Goal: Information Seeking & Learning: Find specific fact

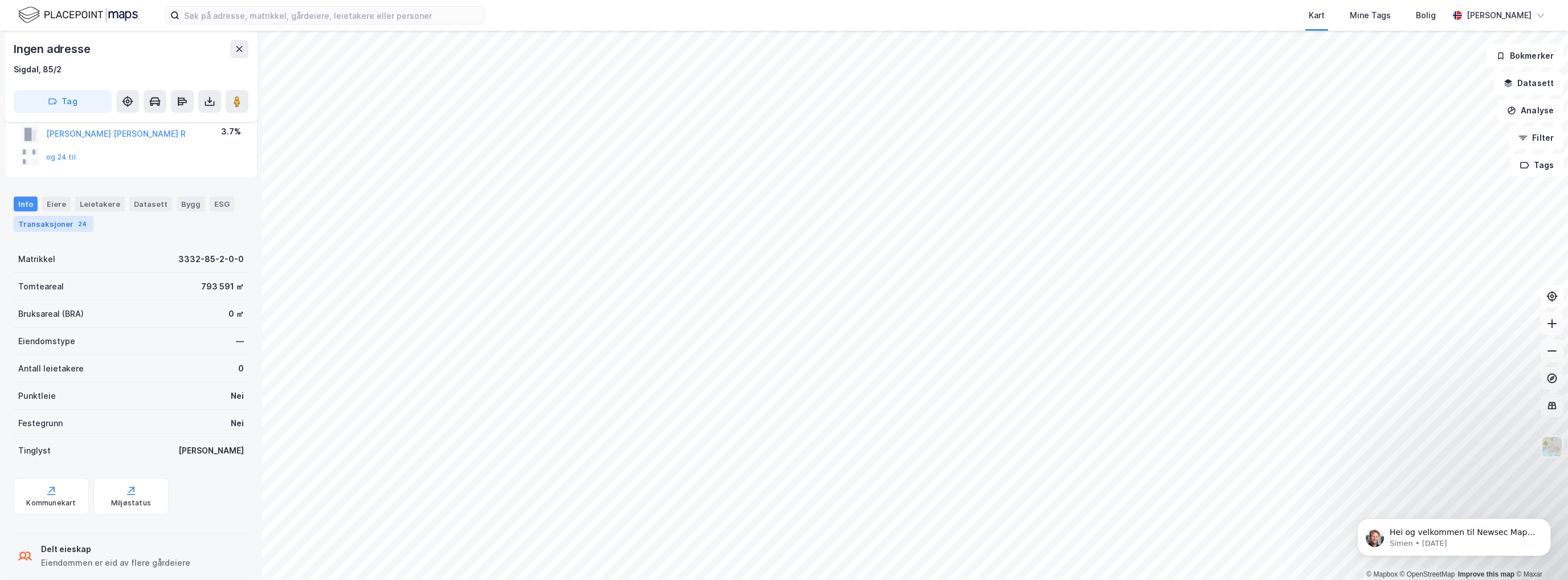
scroll to position [58, 0]
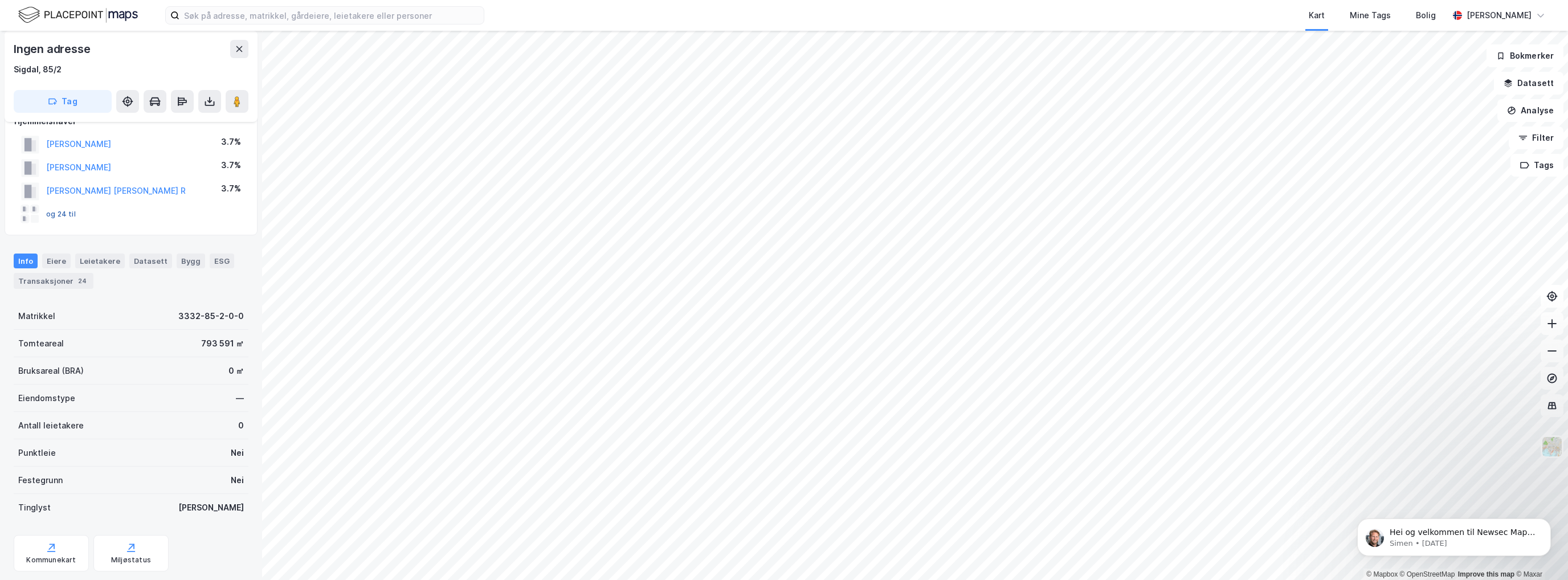
click at [0, 0] on button "og 24 til" at bounding box center [0, 0] width 0 height 0
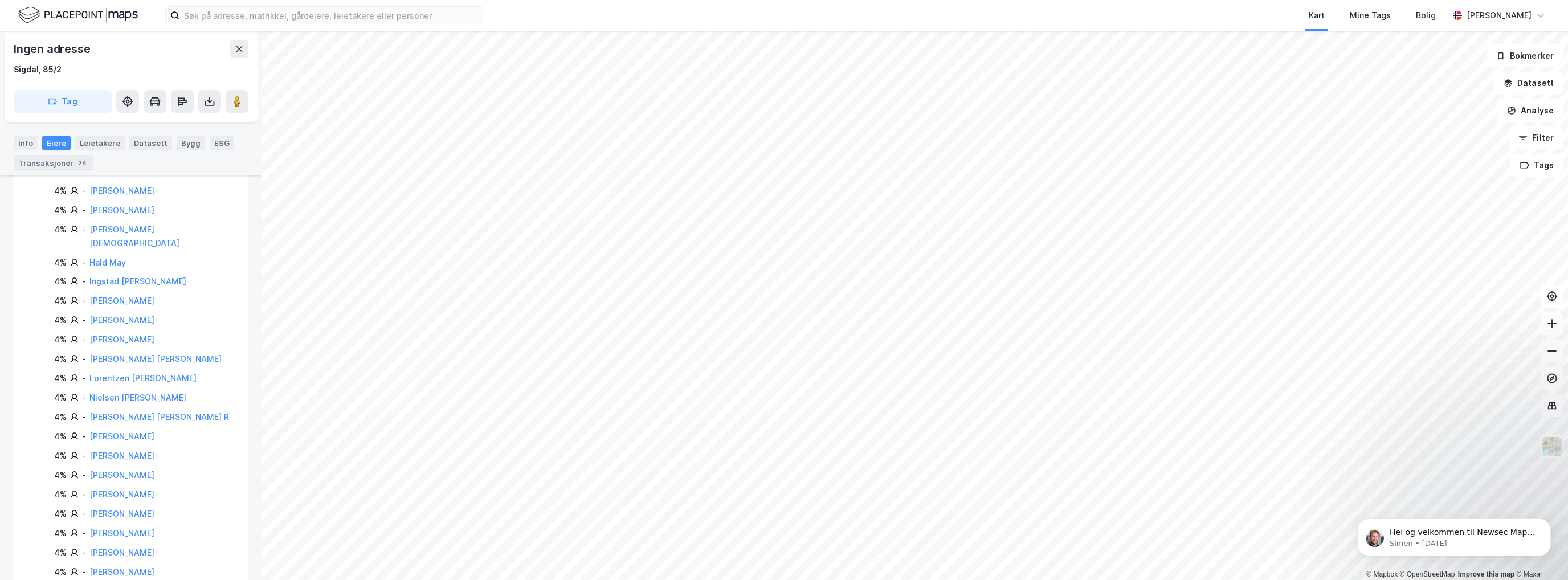
scroll to position [392, 0]
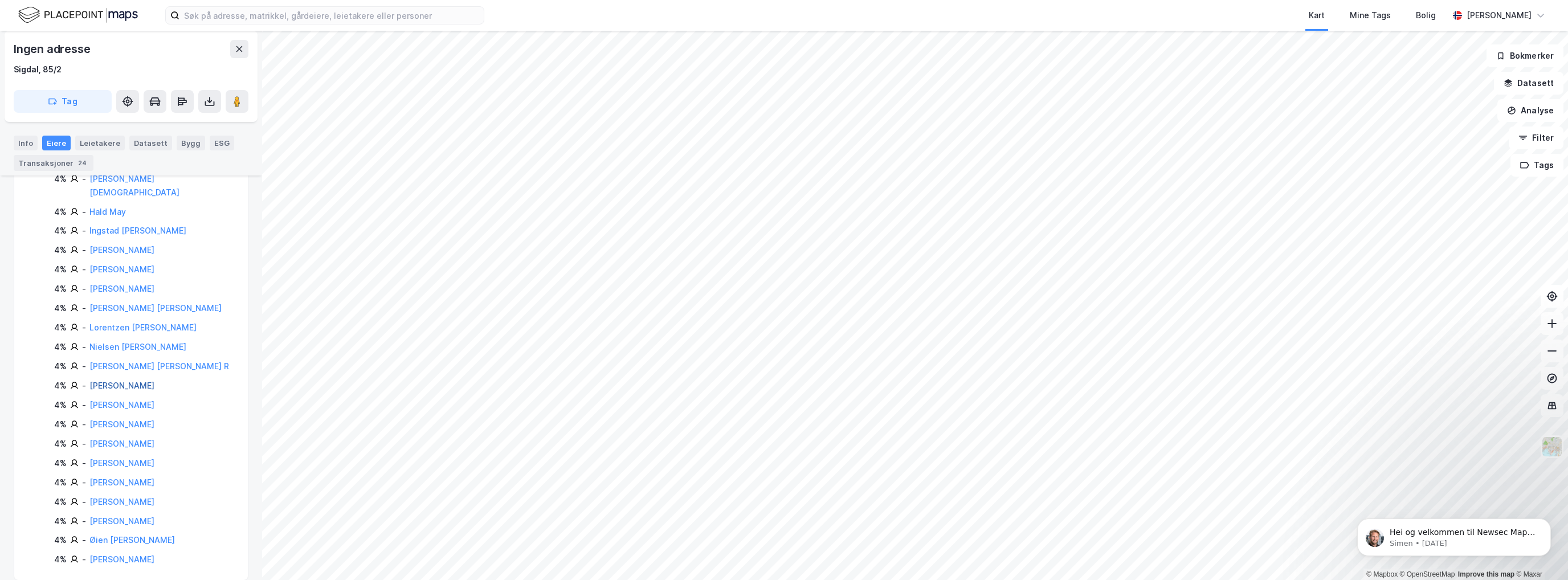
click at [134, 380] on link "[PERSON_NAME]" at bounding box center [121, 385] width 65 height 10
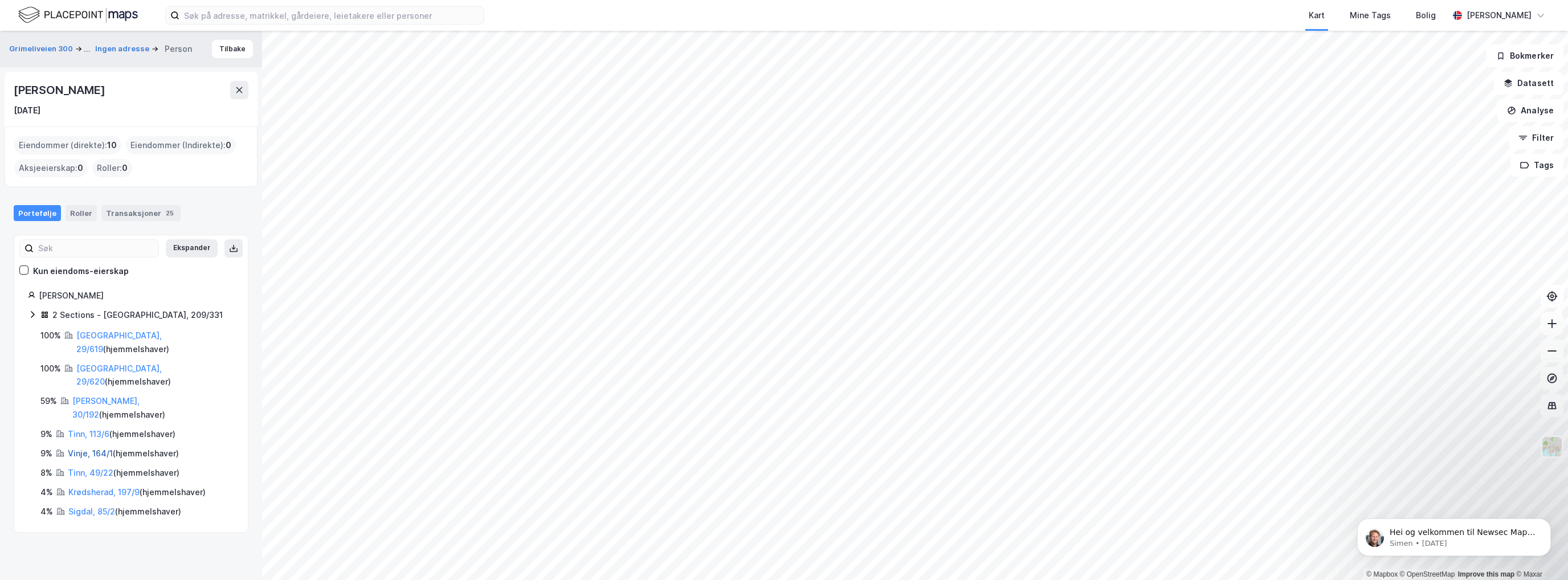
click at [82, 449] on link "Vinje, 164/1" at bounding box center [90, 453] width 45 height 10
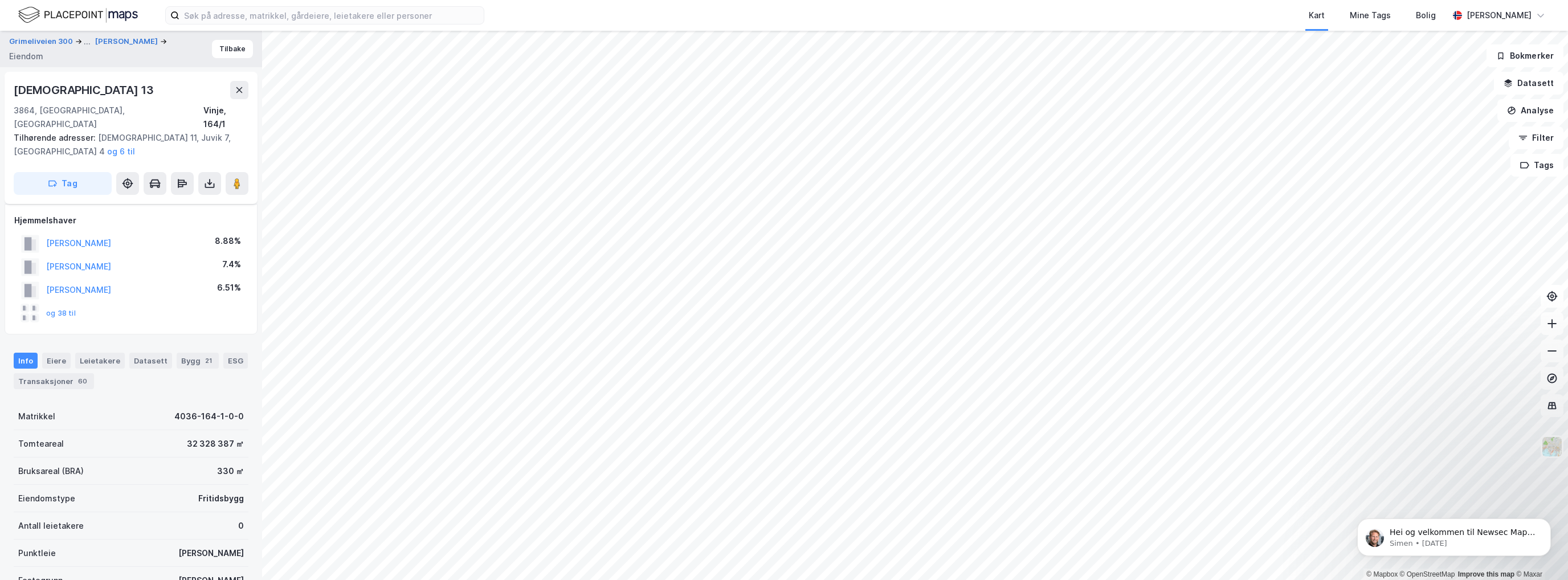
scroll to position [206, 0]
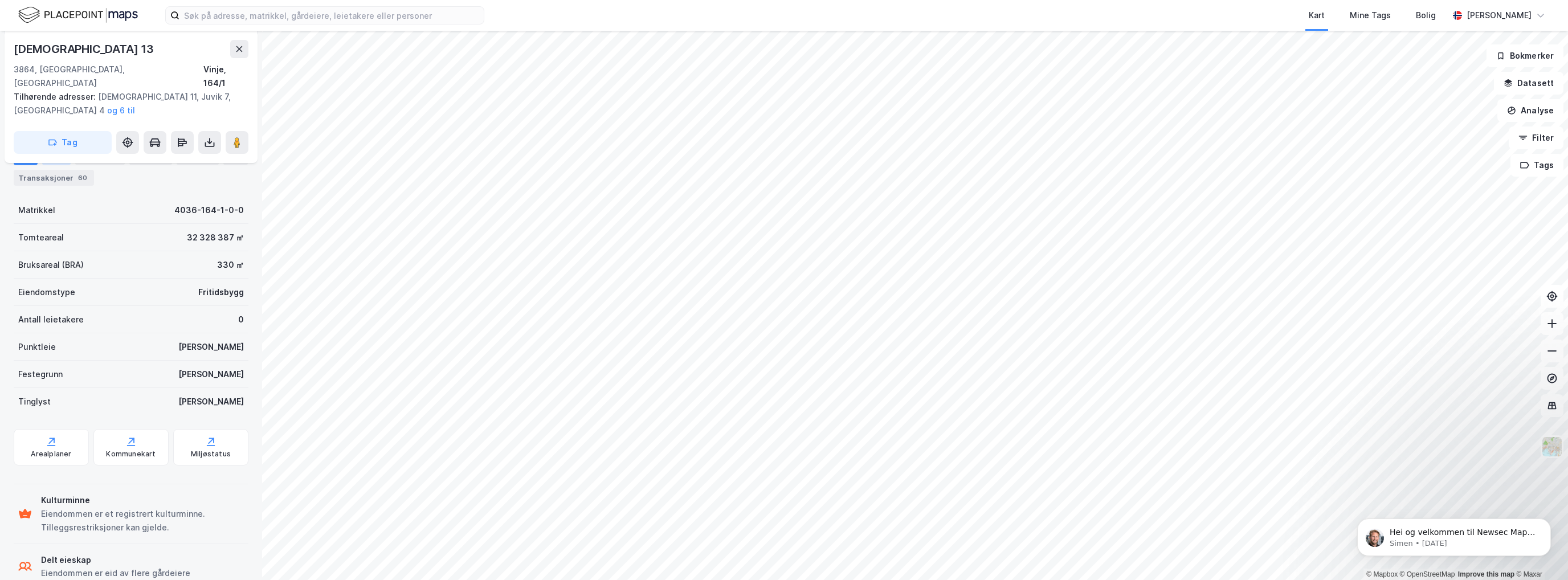
click at [59, 157] on div "Eiere" at bounding box center [56, 157] width 28 height 16
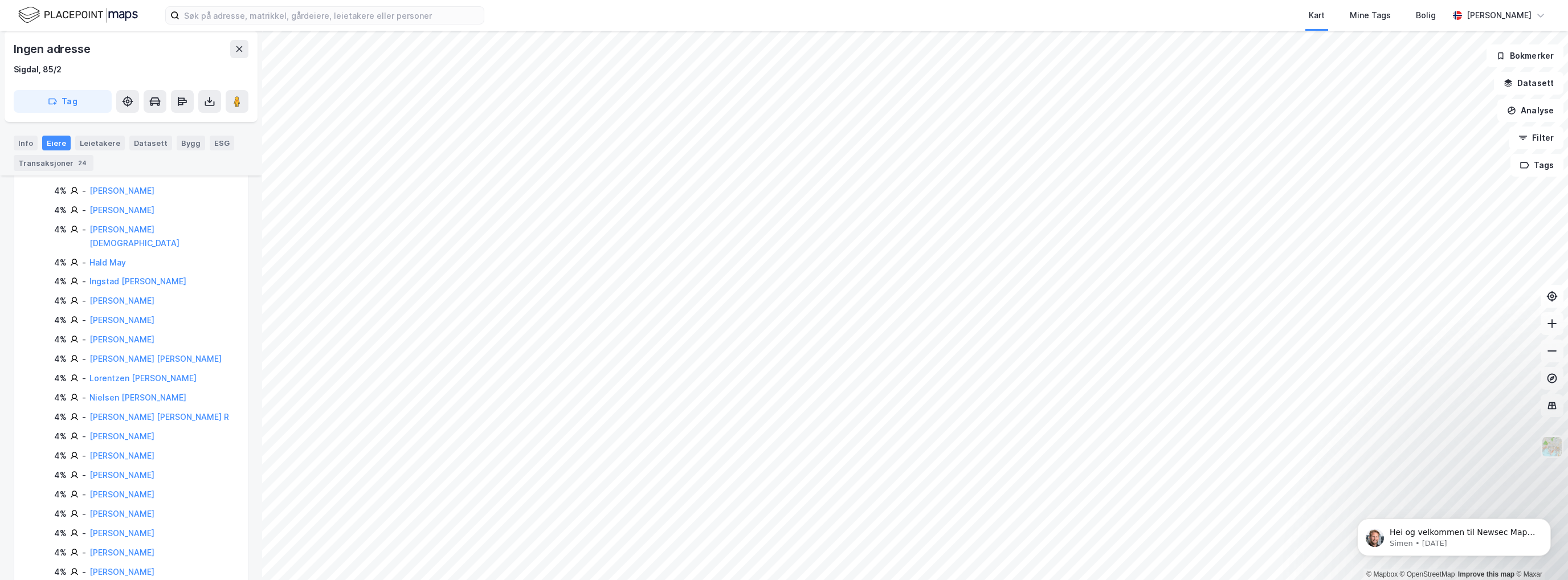
scroll to position [343, 0]
click at [132, 411] on link "[PERSON_NAME] [PERSON_NAME] R" at bounding box center [159, 415] width 140 height 10
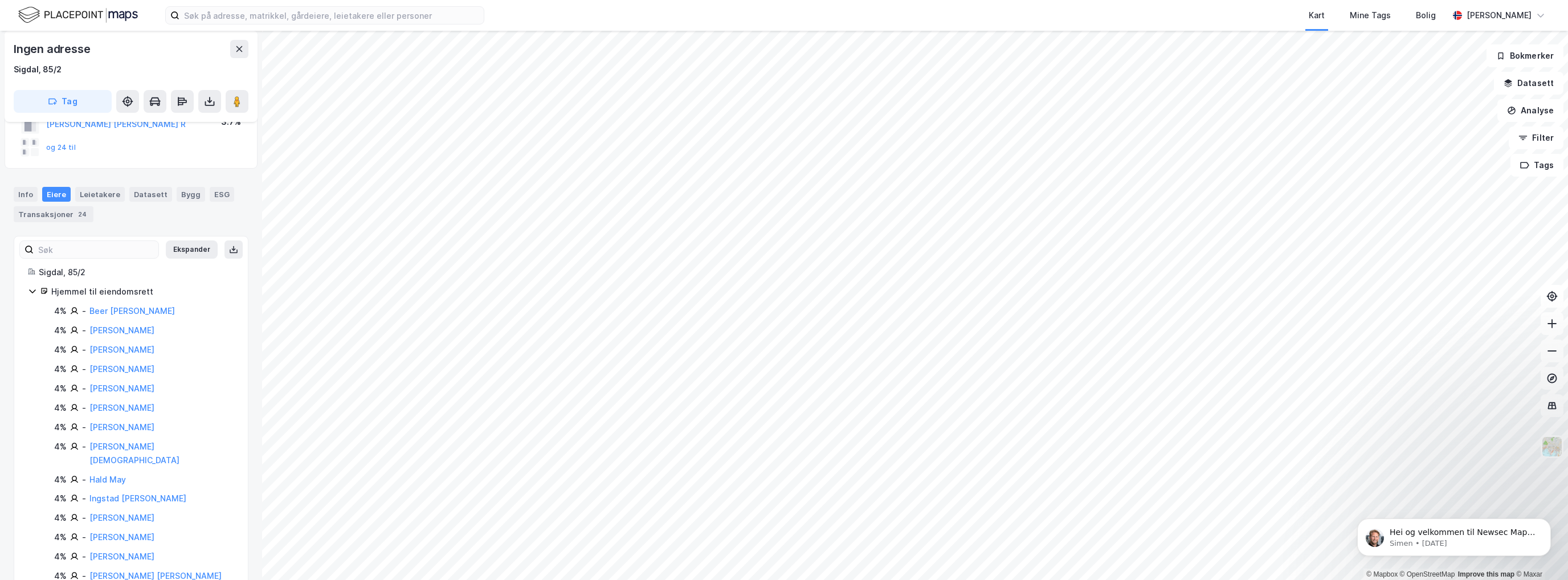
scroll to position [72, 0]
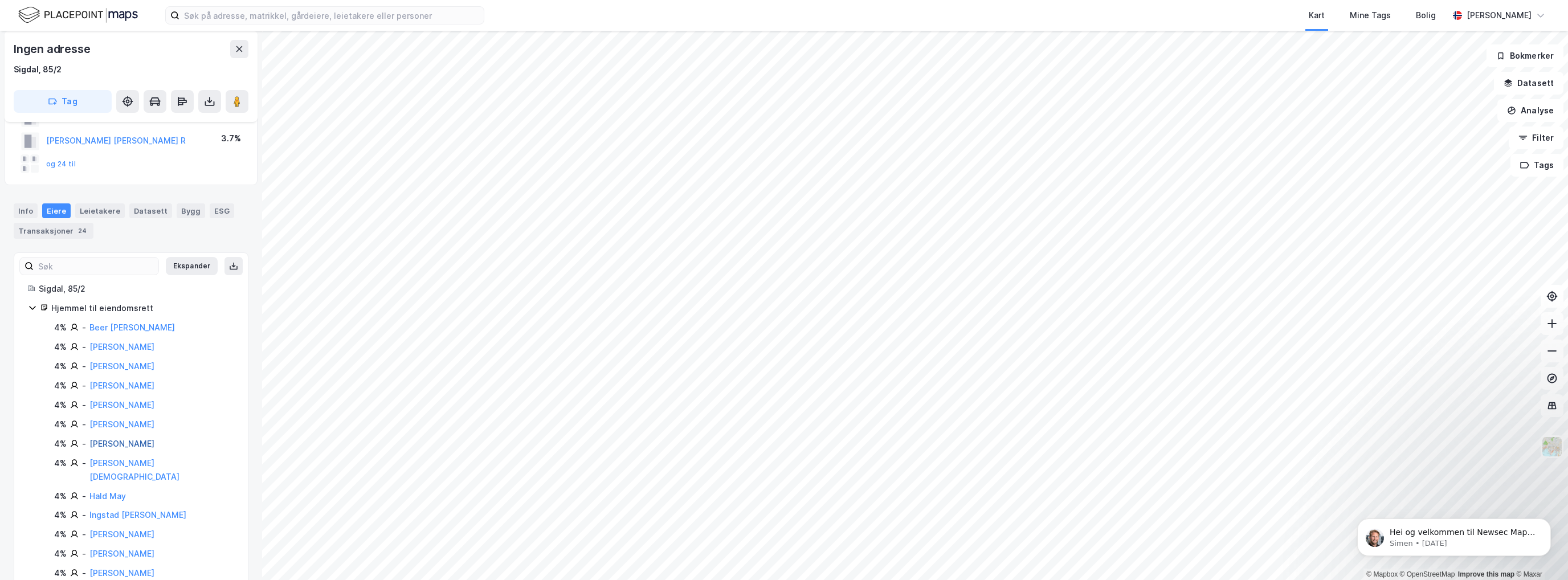
click at [116, 443] on link "[PERSON_NAME]" at bounding box center [121, 443] width 65 height 10
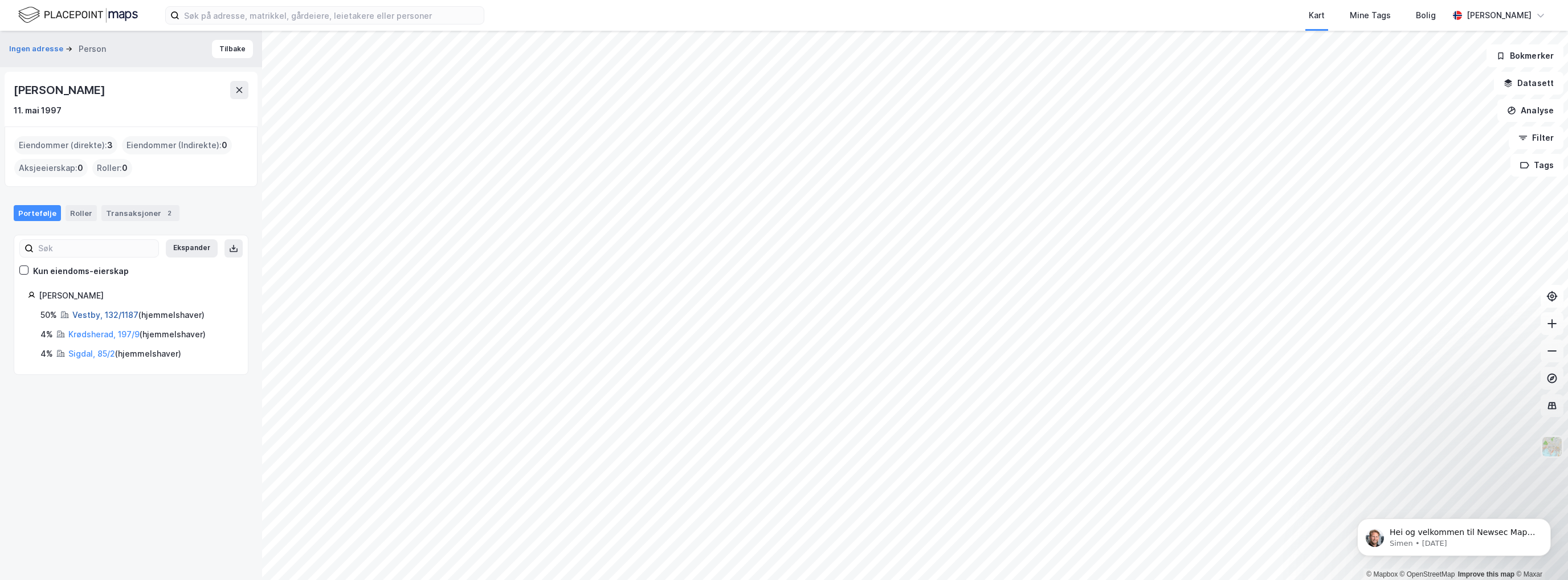
click at [91, 315] on link "Vestby, 132/1187" at bounding box center [105, 314] width 66 height 10
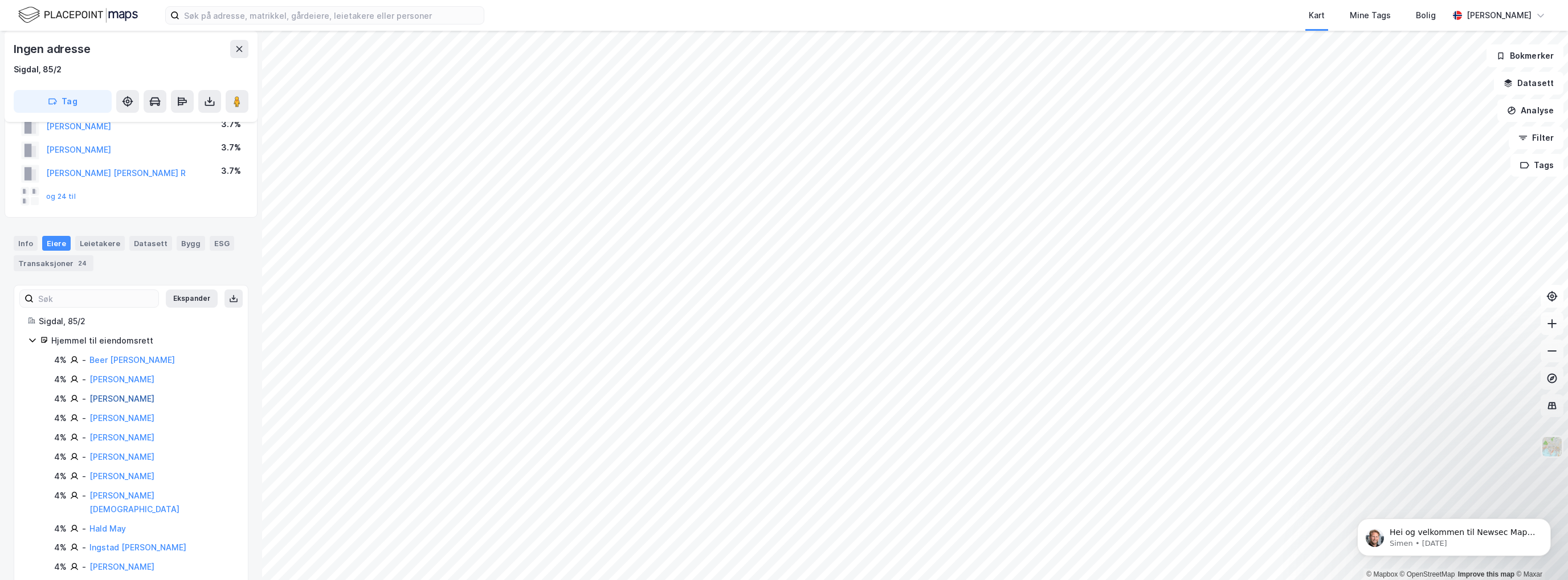
scroll to position [57, 0]
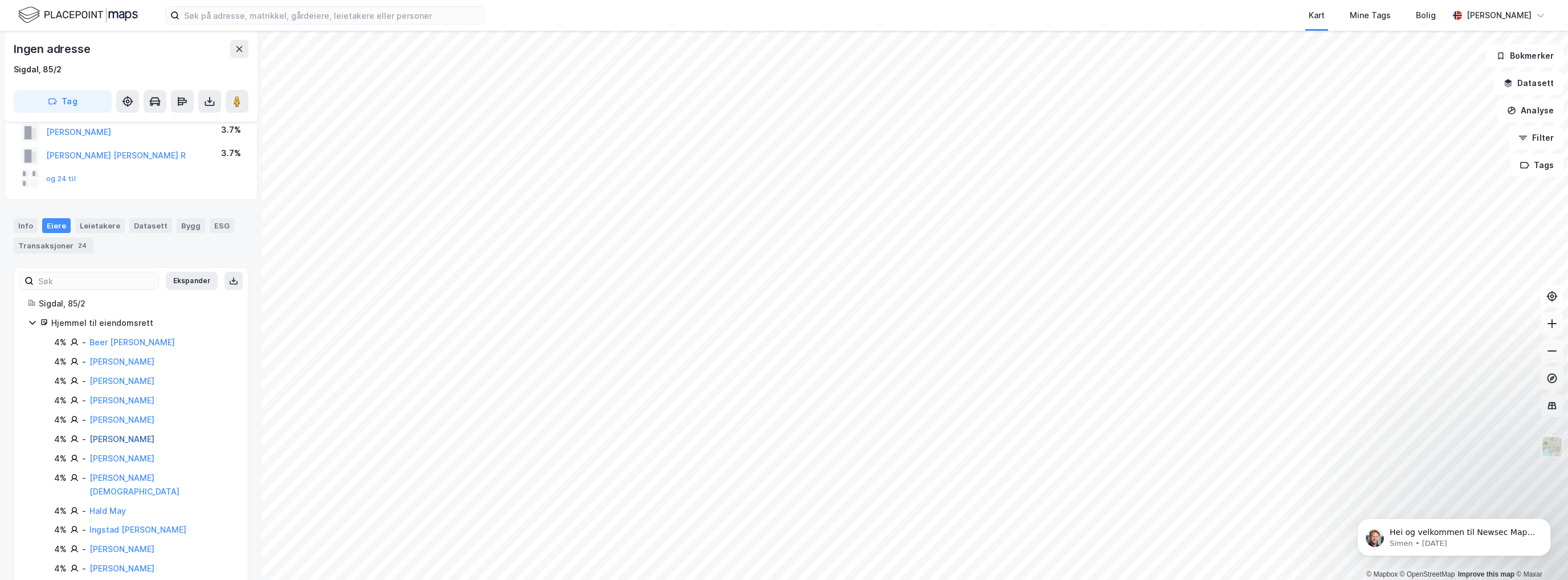
click at [118, 439] on link "[PERSON_NAME]" at bounding box center [121, 438] width 65 height 10
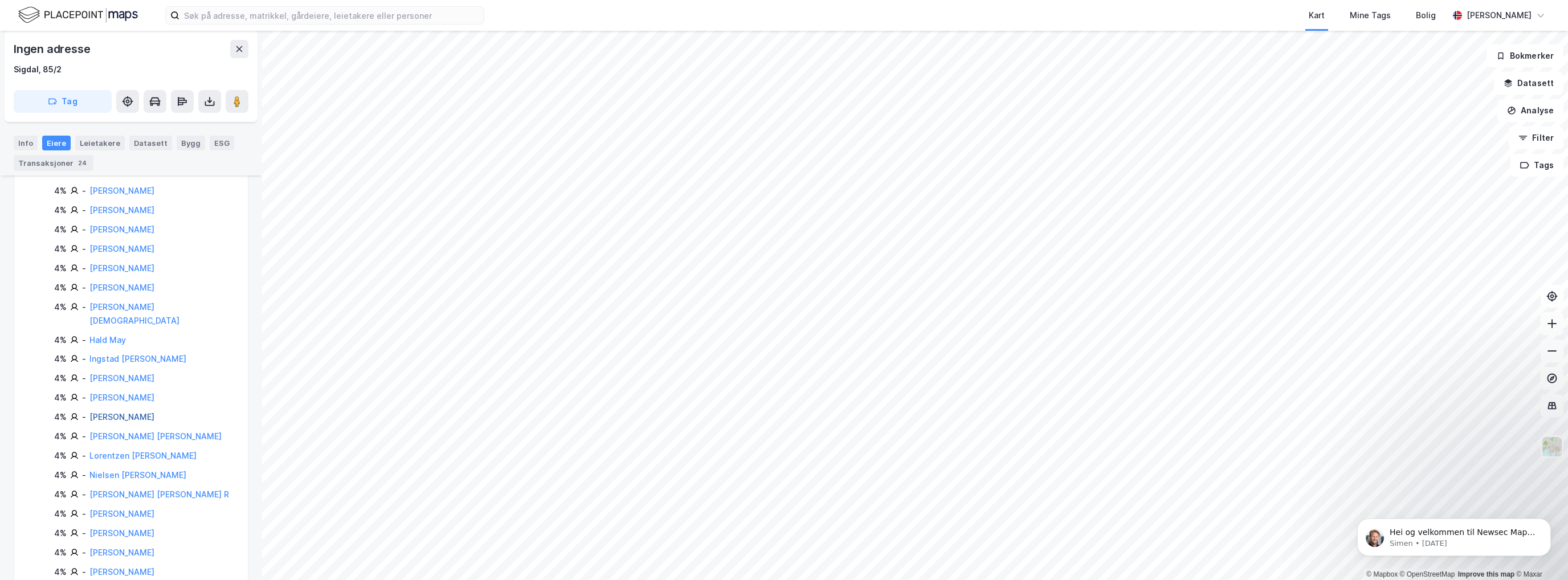
scroll to position [284, 0]
click at [117, 355] on link "[PERSON_NAME]" at bounding box center [121, 359] width 65 height 10
